Goal: Navigation & Orientation: Understand site structure

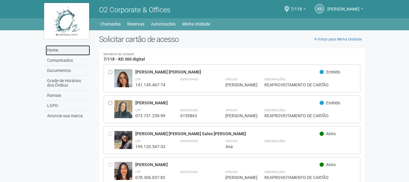
click at [64, 49] on link "Home" at bounding box center [68, 50] width 44 height 10
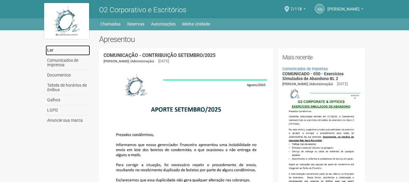
click at [61, 53] on link "Lar" at bounding box center [68, 50] width 44 height 10
click at [205, 24] on font "Minha Unidade" at bounding box center [196, 24] width 28 height 5
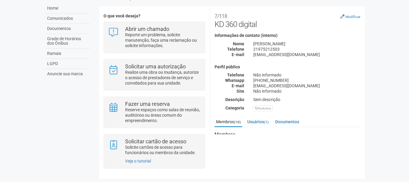
scroll to position [43, 0]
click at [263, 119] on link "Usuários (1)" at bounding box center [258, 121] width 24 height 9
click at [229, 118] on link "Membros (10)" at bounding box center [228, 121] width 28 height 9
click at [63, 72] on link "Anuncie sua marca" at bounding box center [68, 74] width 44 height 10
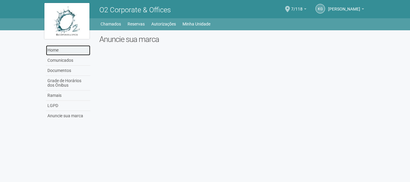
click at [61, 53] on link "Home" at bounding box center [68, 50] width 44 height 10
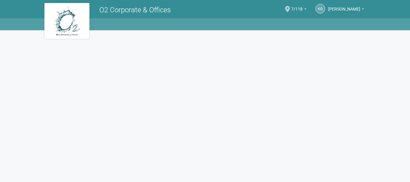
click at [61, 60] on body "Aguarde... O2 Corporate & Offices KG Karine Gomes Karine Gomes rh@k2l.com.br Me…" at bounding box center [205, 91] width 410 height 182
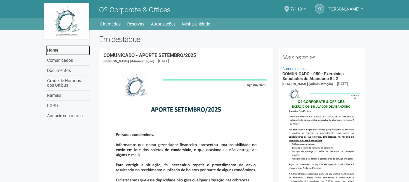
click at [63, 54] on link "Home" at bounding box center [68, 50] width 44 height 10
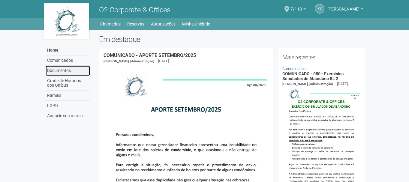
click at [65, 68] on link "Documentos" at bounding box center [68, 71] width 44 height 10
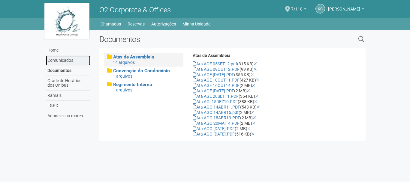
click at [67, 59] on link "Comunicados" at bounding box center [68, 60] width 44 height 10
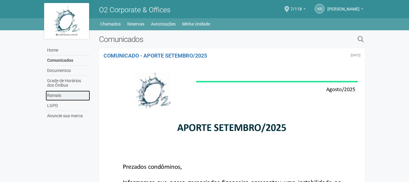
click at [61, 92] on link "Ramais" at bounding box center [68, 96] width 44 height 10
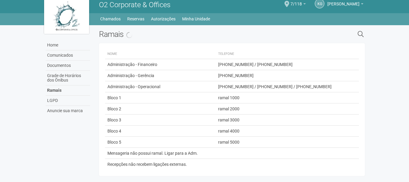
scroll to position [38, 0]
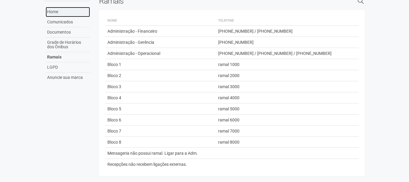
click at [69, 11] on link "Home" at bounding box center [68, 12] width 44 height 10
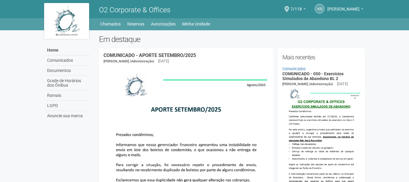
click at [73, 25] on img at bounding box center [66, 21] width 45 height 36
click at [300, 11] on span "7/118" at bounding box center [295, 6] width 11 height 10
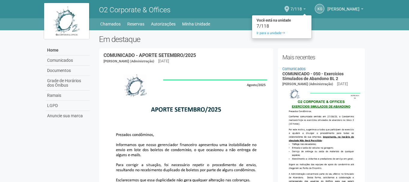
click at [300, 11] on span "7/118" at bounding box center [295, 6] width 11 height 10
